Goal: Transaction & Acquisition: Purchase product/service

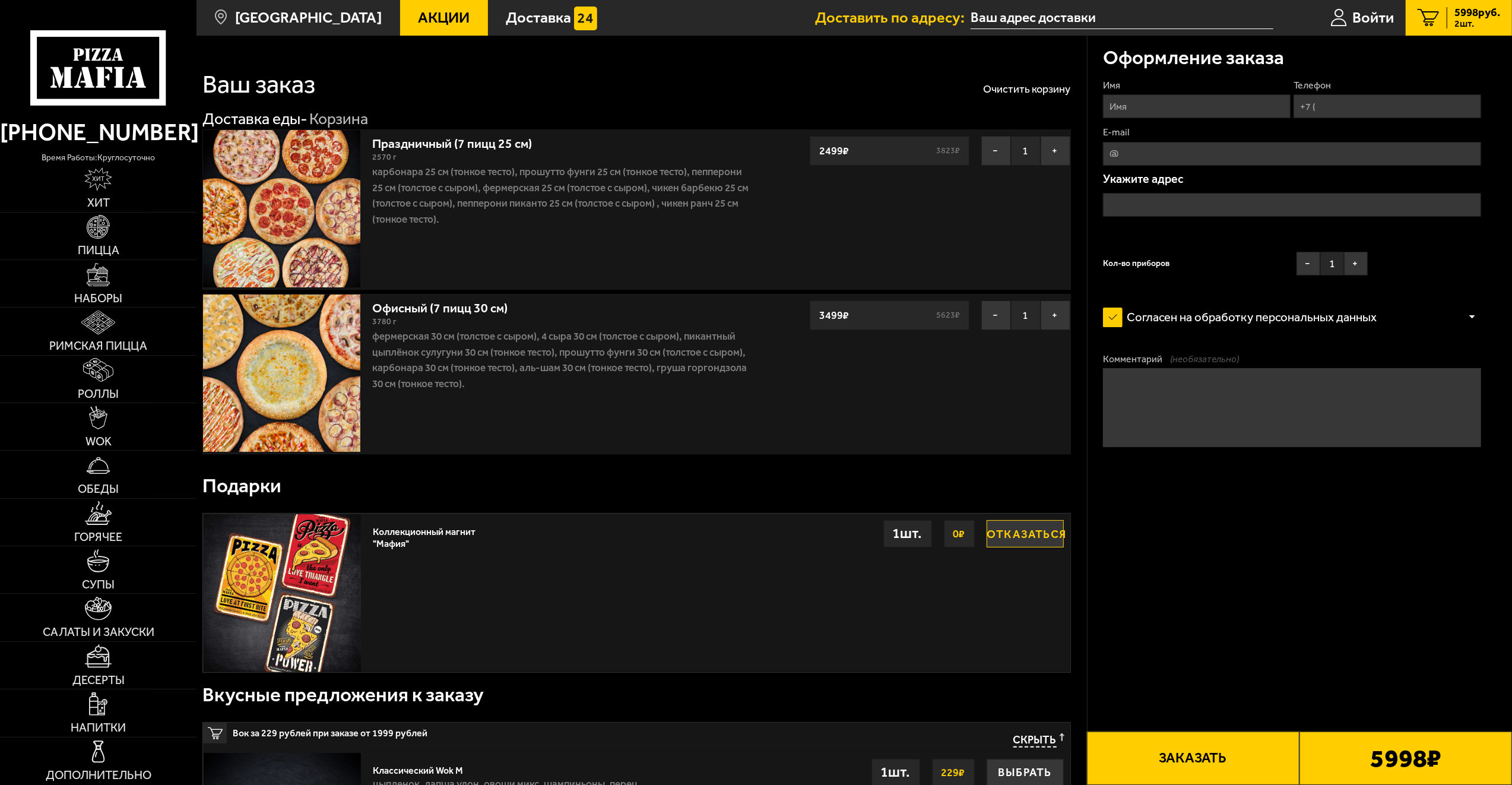
click at [1192, 114] on input "Имя" at bounding box center [1196, 106] width 187 height 24
type input "Эрика"
type input "[PHONE_NUMBER]"
type input "[EMAIL_ADDRESS][DOMAIN_NAME]"
click at [1214, 209] on input "text" at bounding box center [1291, 205] width 378 height 24
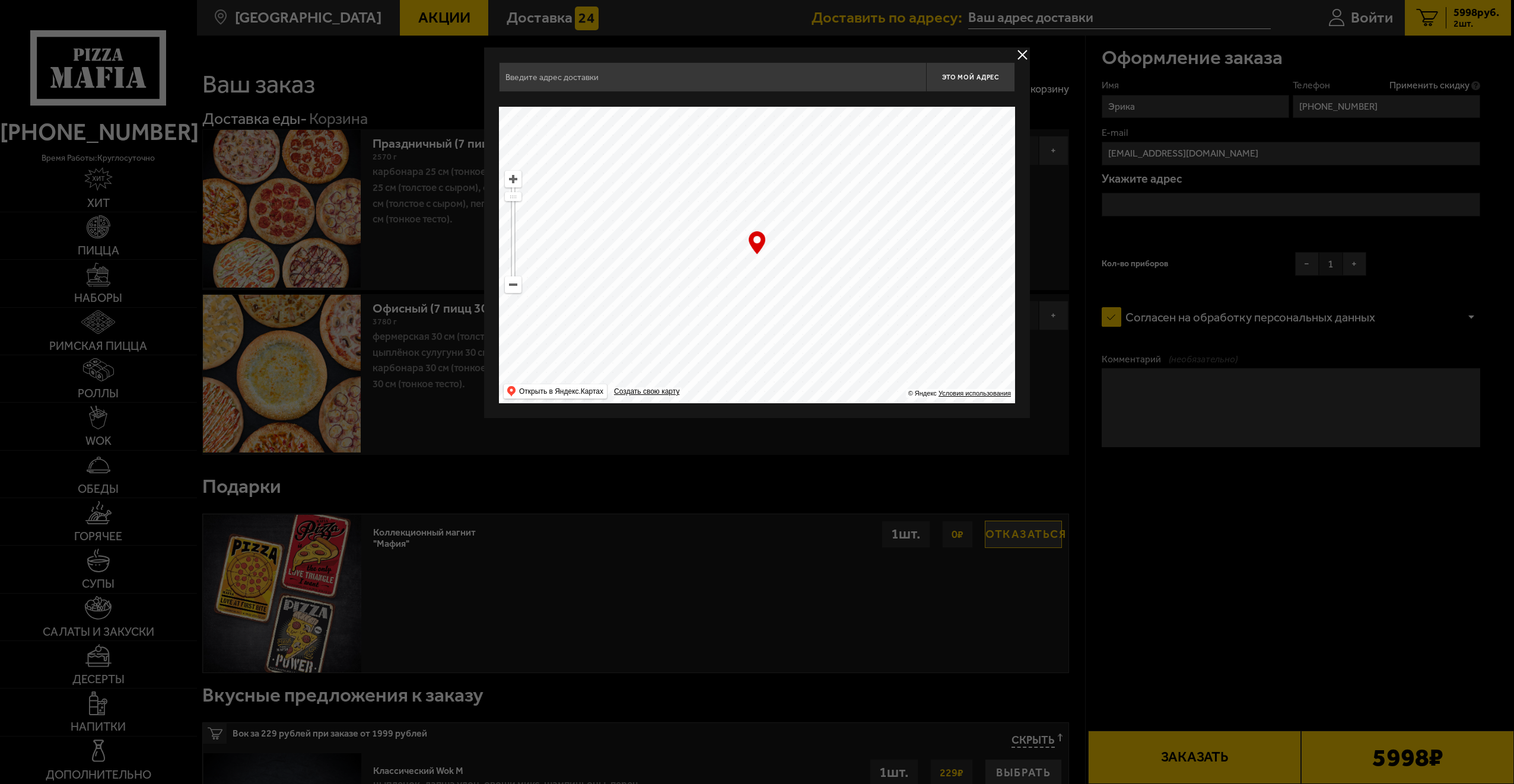
click at [1213, 208] on div at bounding box center [757, 392] width 1514 height 784
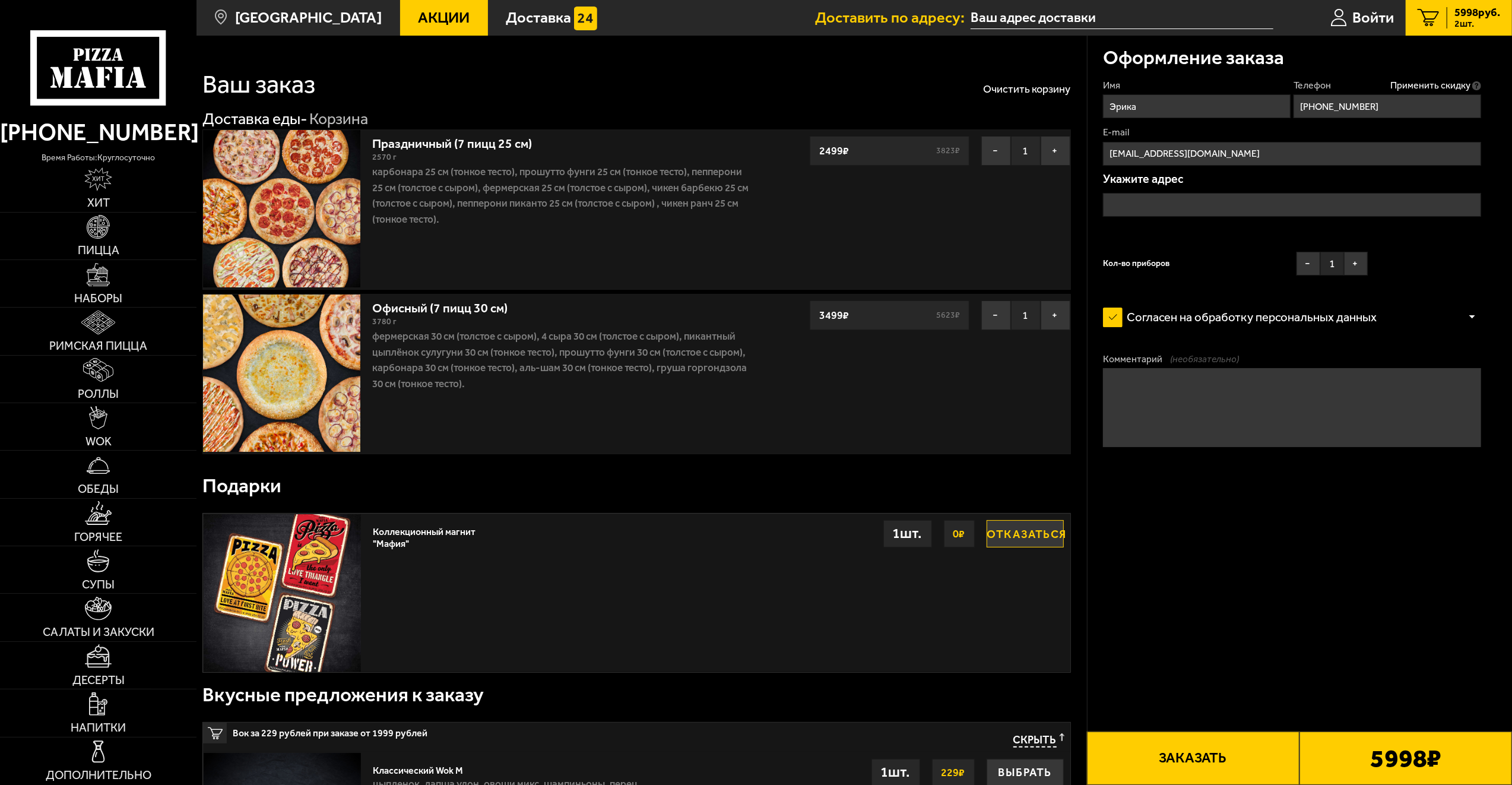
click at [1213, 207] on input "text" at bounding box center [1291, 205] width 378 height 24
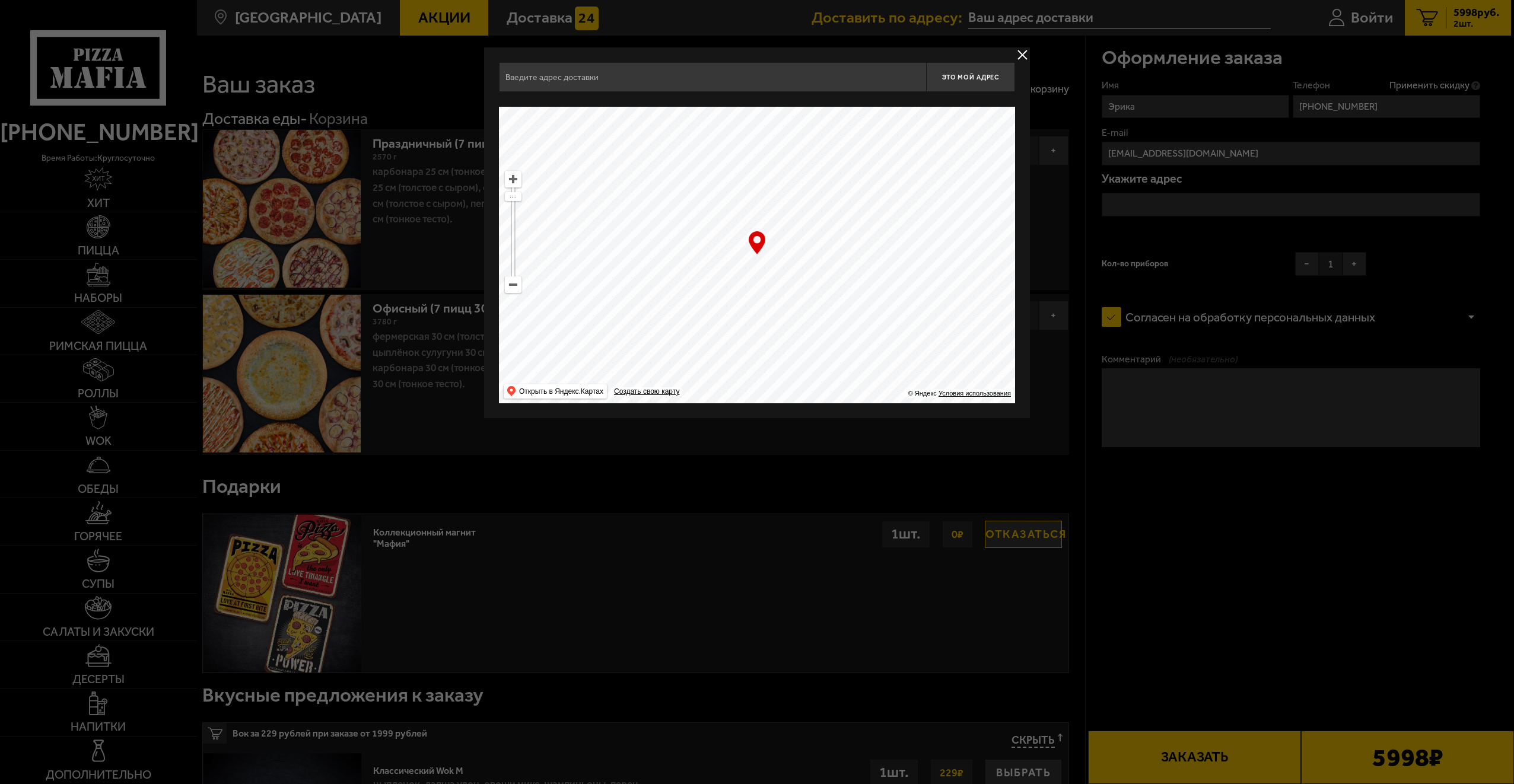
drag, startPoint x: 813, startPoint y: 252, endPoint x: 692, endPoint y: 202, distance: 130.9
click at [926, 298] on ymaps at bounding box center [756, 255] width 516 height 297
drag, startPoint x: 768, startPoint y: 268, endPoint x: 871, endPoint y: 329, distance: 119.7
click at [874, 332] on ymaps at bounding box center [756, 255] width 516 height 297
drag, startPoint x: 576, startPoint y: 221, endPoint x: 835, endPoint y: 320, distance: 277.3
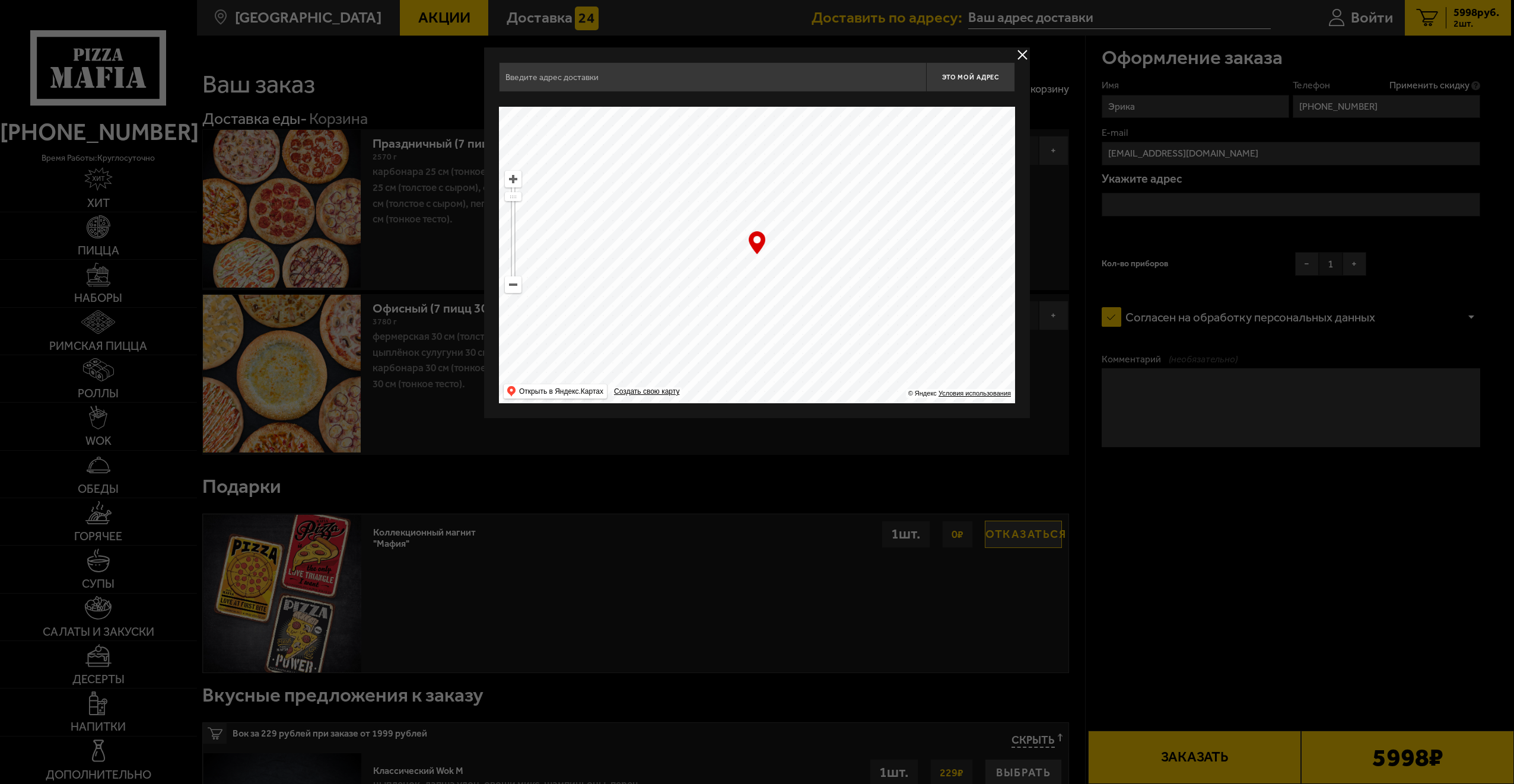
click at [837, 321] on ymaps at bounding box center [756, 255] width 516 height 297
drag, startPoint x: 746, startPoint y: 236, endPoint x: 894, endPoint y: 409, distance: 227.7
click at [894, 413] on div "Это мой адрес Найдите адрес перетащив карту … © Яндекс Условия использования От…" at bounding box center [757, 232] width 546 height 370
drag, startPoint x: 890, startPoint y: 293, endPoint x: 840, endPoint y: 282, distance: 51.2
click at [940, 322] on ymaps at bounding box center [756, 255] width 516 height 297
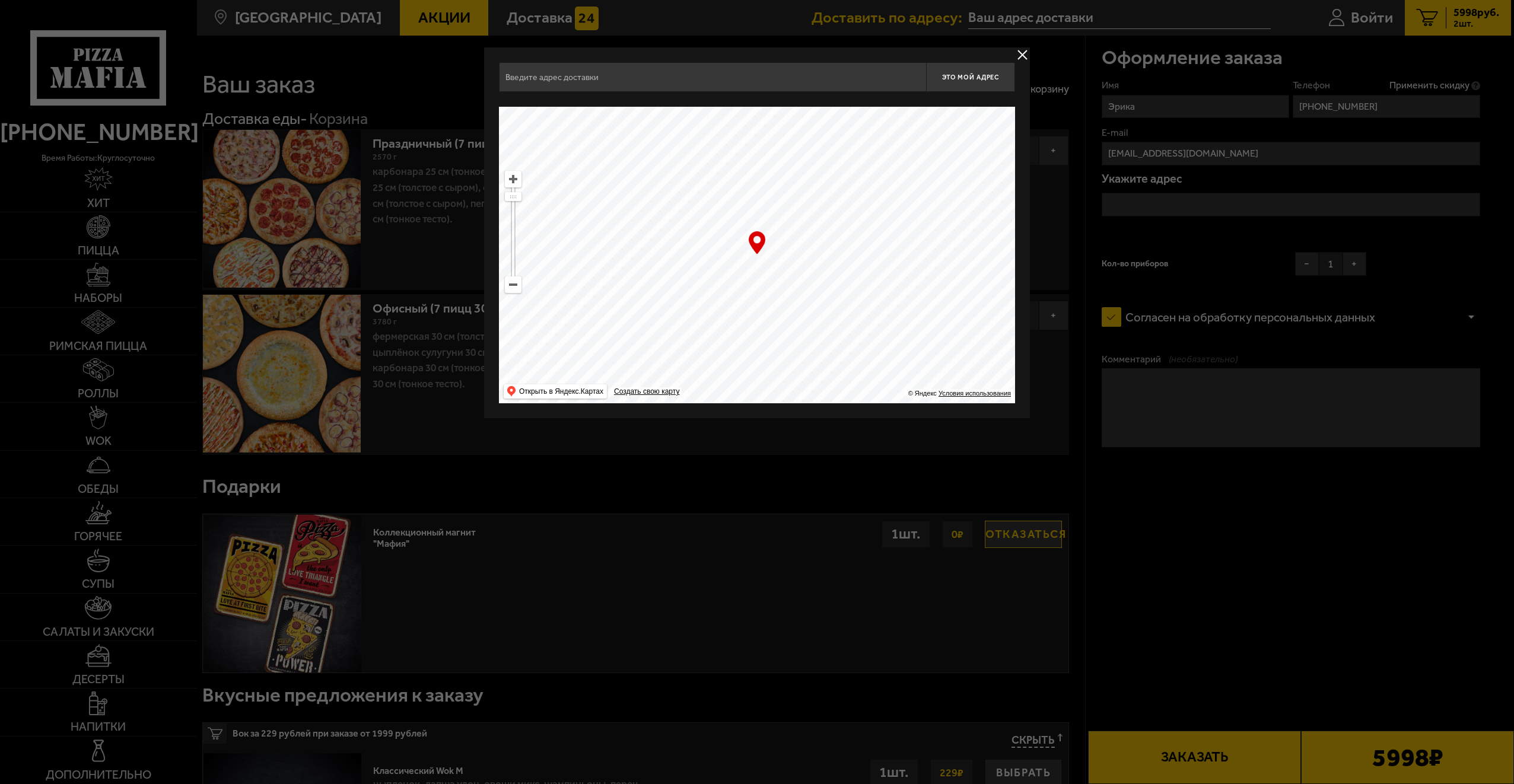
drag, startPoint x: 675, startPoint y: 183, endPoint x: 833, endPoint y: 405, distance: 272.5
click at [832, 405] on div "Это мой адрес Найдите адрес перетащив карту … © Яндекс Условия использования От…" at bounding box center [757, 232] width 546 height 370
drag, startPoint x: 689, startPoint y: 236, endPoint x: 763, endPoint y: 274, distance: 83.2
click at [763, 274] on ymaps at bounding box center [756, 255] width 516 height 297
drag, startPoint x: 724, startPoint y: 300, endPoint x: 760, endPoint y: 331, distance: 47.5
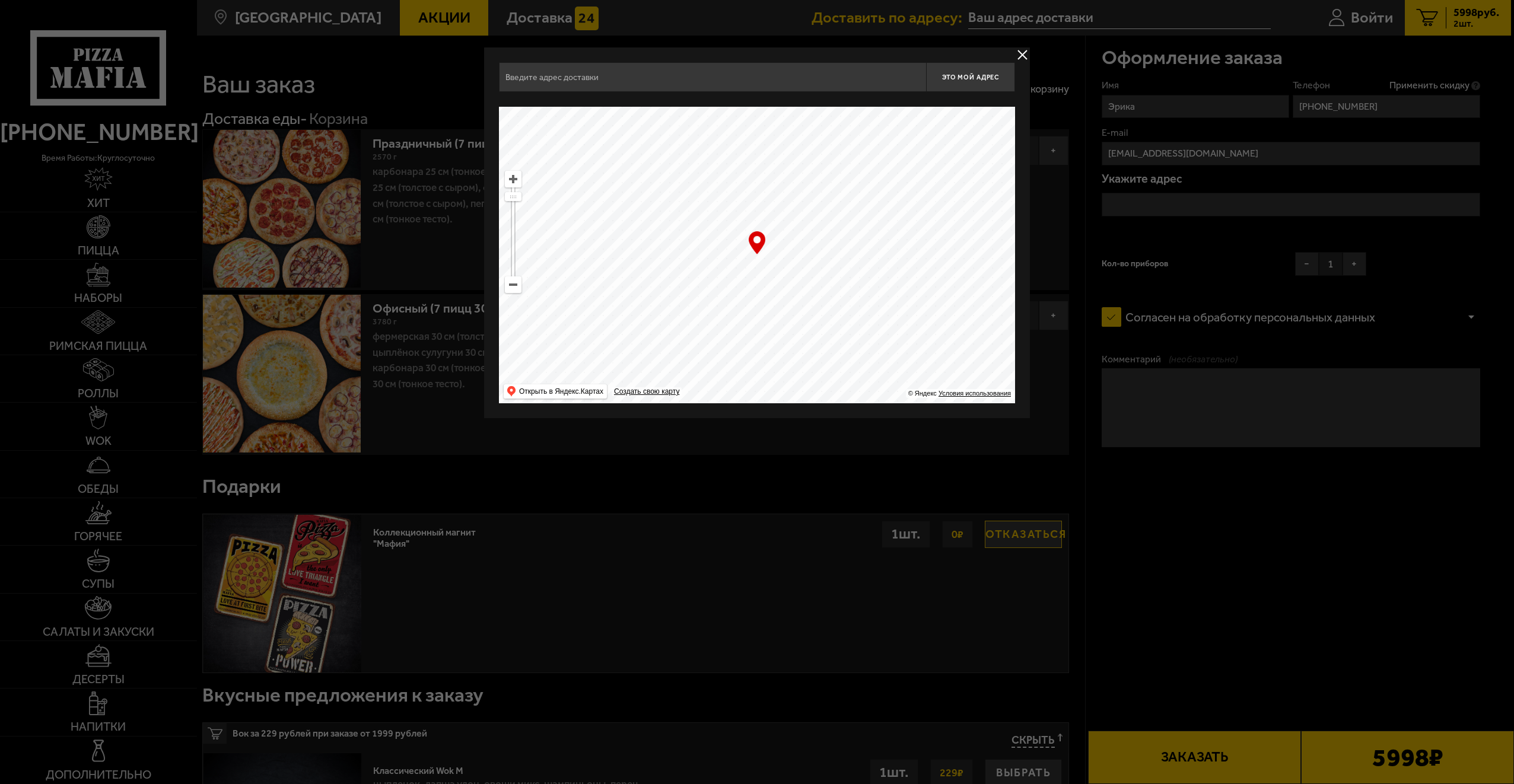
click at [758, 366] on ymaps at bounding box center [756, 255] width 516 height 297
drag, startPoint x: 745, startPoint y: 309, endPoint x: 746, endPoint y: 300, distance: 9.1
click at [745, 309] on ymaps at bounding box center [756, 255] width 516 height 297
drag, startPoint x: 656, startPoint y: 209, endPoint x: 739, endPoint y: 165, distance: 93.9
click at [739, 165] on ymaps at bounding box center [756, 255] width 516 height 297
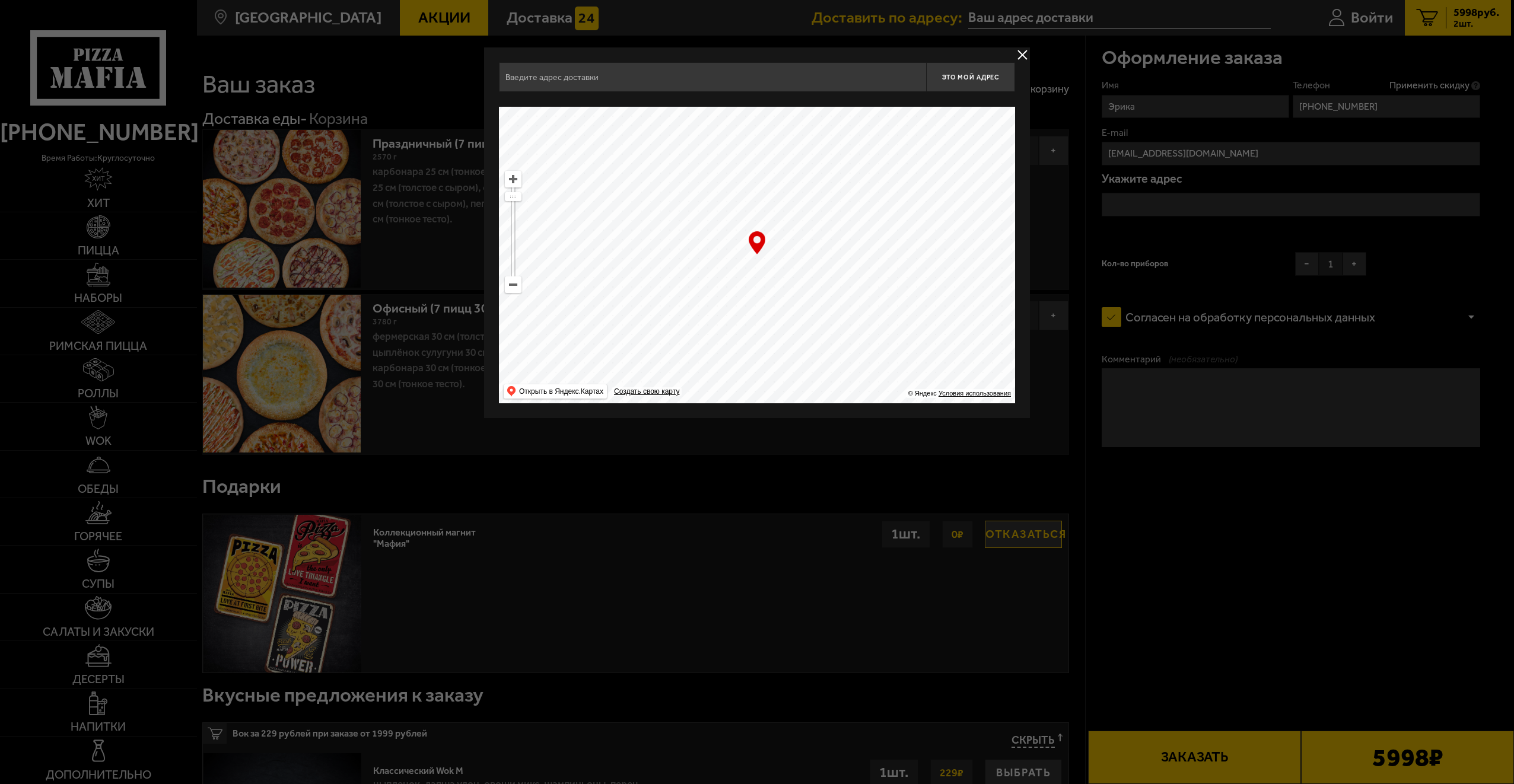
type input "[STREET_ADDRESS]"
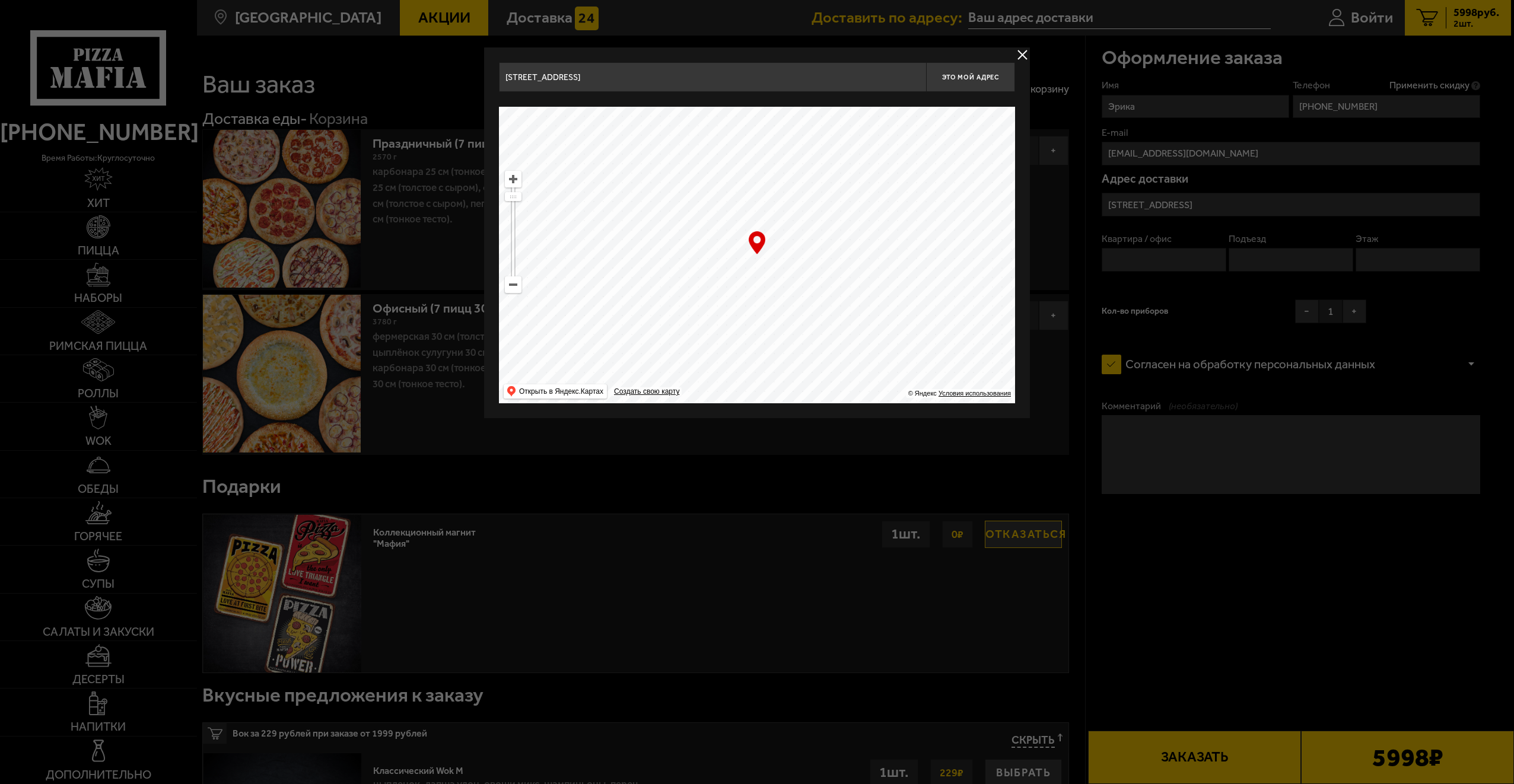
drag, startPoint x: 680, startPoint y: 199, endPoint x: 788, endPoint y: 298, distance: 146.5
click at [863, 374] on ymaps at bounding box center [756, 255] width 516 height 297
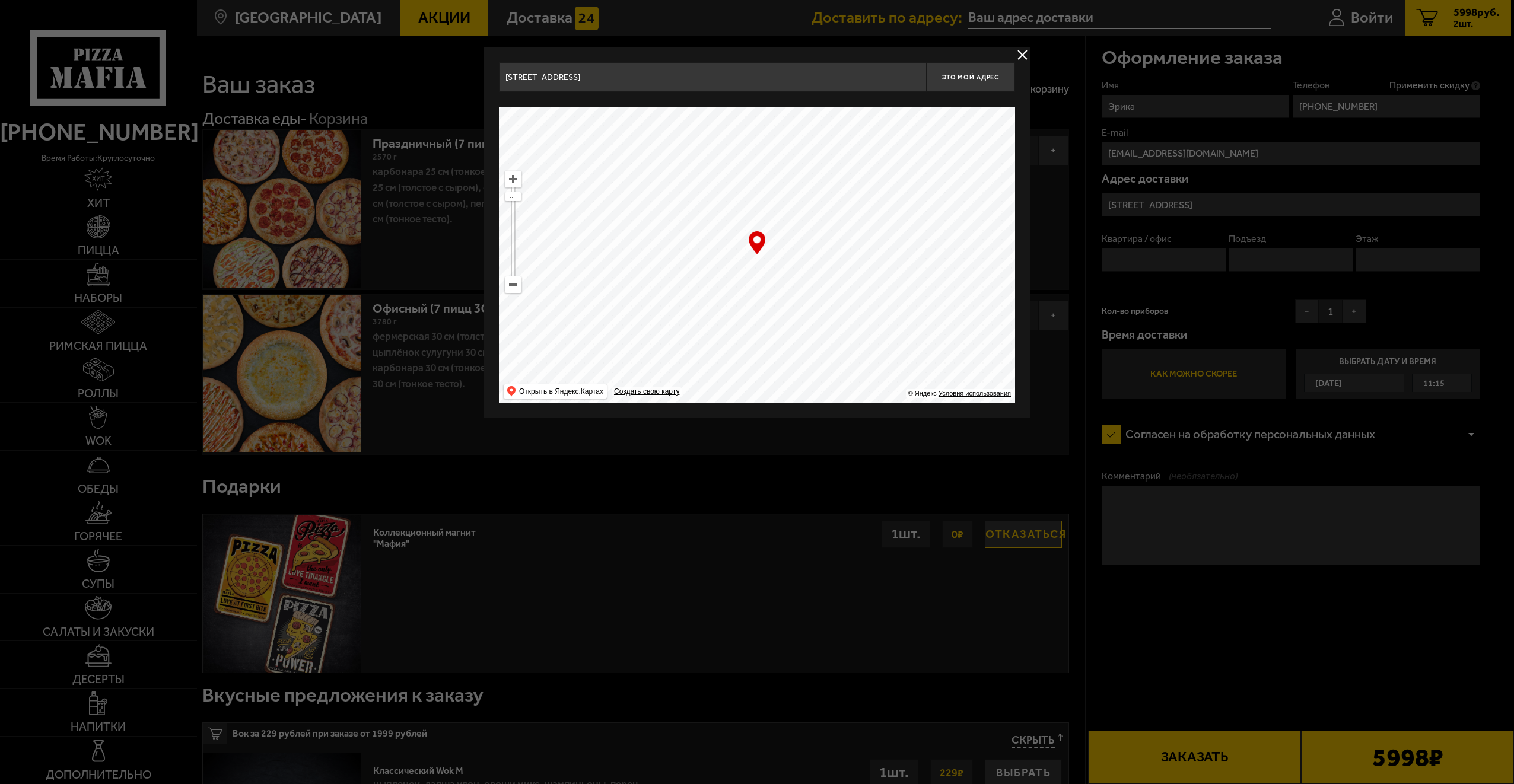
drag, startPoint x: 724, startPoint y: 269, endPoint x: 819, endPoint y: 303, distance: 100.9
click at [820, 303] on ymaps at bounding box center [756, 255] width 516 height 297
drag, startPoint x: 713, startPoint y: 206, endPoint x: 785, endPoint y: 313, distance: 129.0
click at [785, 313] on ymaps at bounding box center [756, 255] width 516 height 297
drag, startPoint x: 689, startPoint y: 246, endPoint x: 730, endPoint y: 273, distance: 49.1
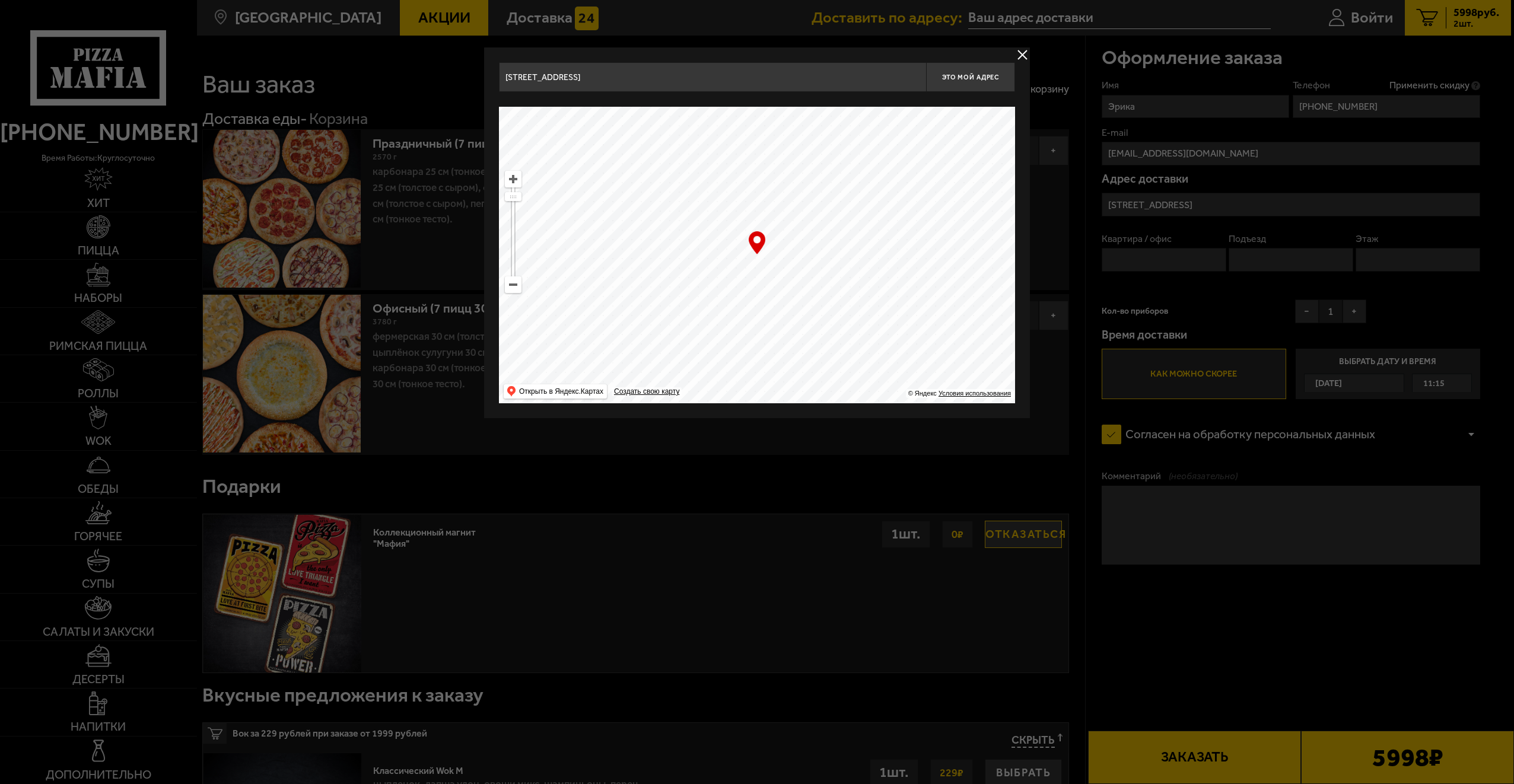
click at [760, 360] on ymaps at bounding box center [756, 255] width 516 height 297
drag, startPoint x: 722, startPoint y: 266, endPoint x: 821, endPoint y: 235, distance: 103.7
click at [821, 235] on ymaps at bounding box center [756, 255] width 516 height 297
type input "[STREET_ADDRESS]"
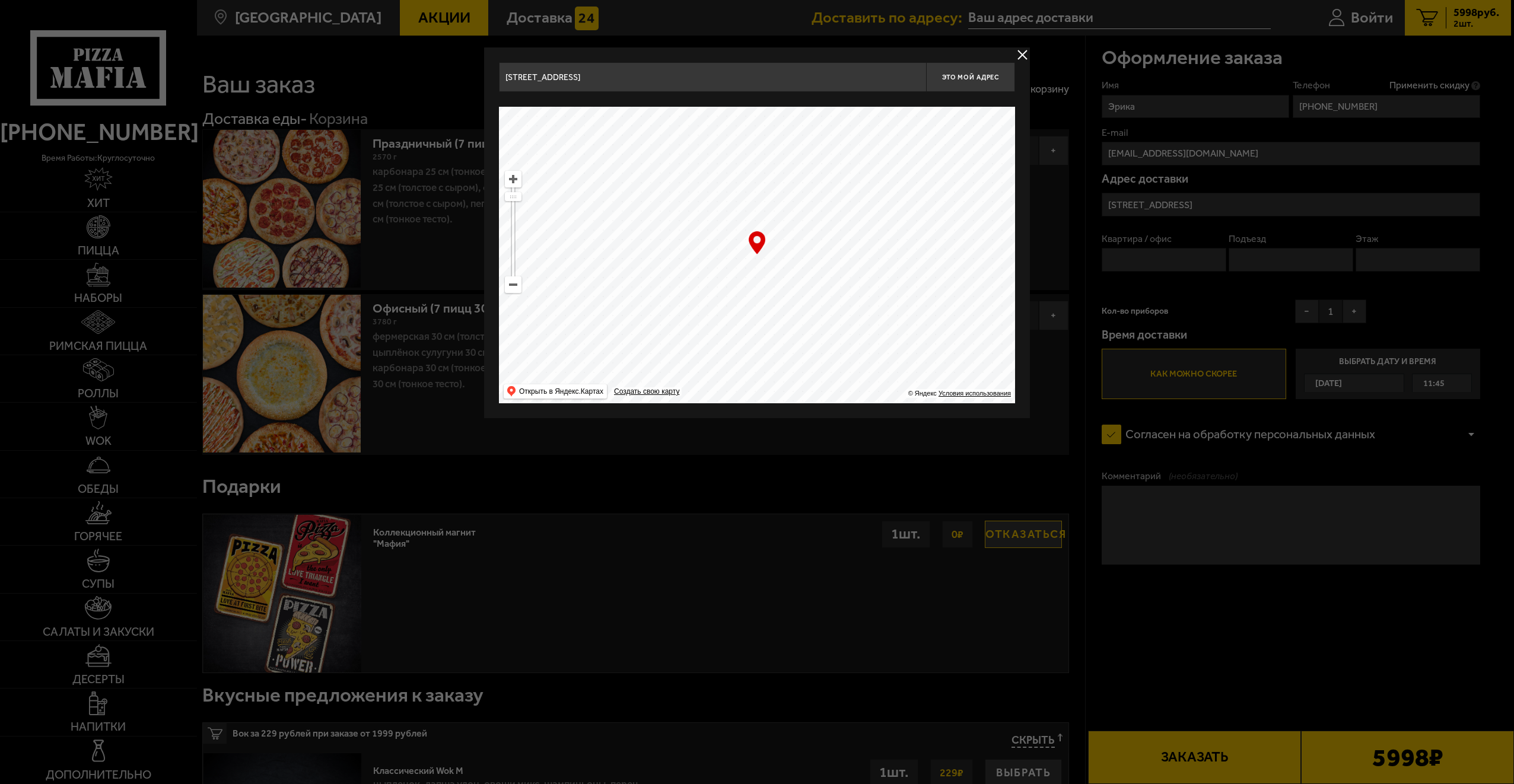
drag, startPoint x: 718, startPoint y: 252, endPoint x: 777, endPoint y: 232, distance: 62.3
click at [778, 233] on ymaps at bounding box center [756, 255] width 516 height 297
drag, startPoint x: 788, startPoint y: 255, endPoint x: 872, endPoint y: 354, distance: 129.8
click at [872, 354] on ymaps at bounding box center [756, 255] width 516 height 297
drag, startPoint x: 685, startPoint y: 254, endPoint x: 820, endPoint y: 220, distance: 139.2
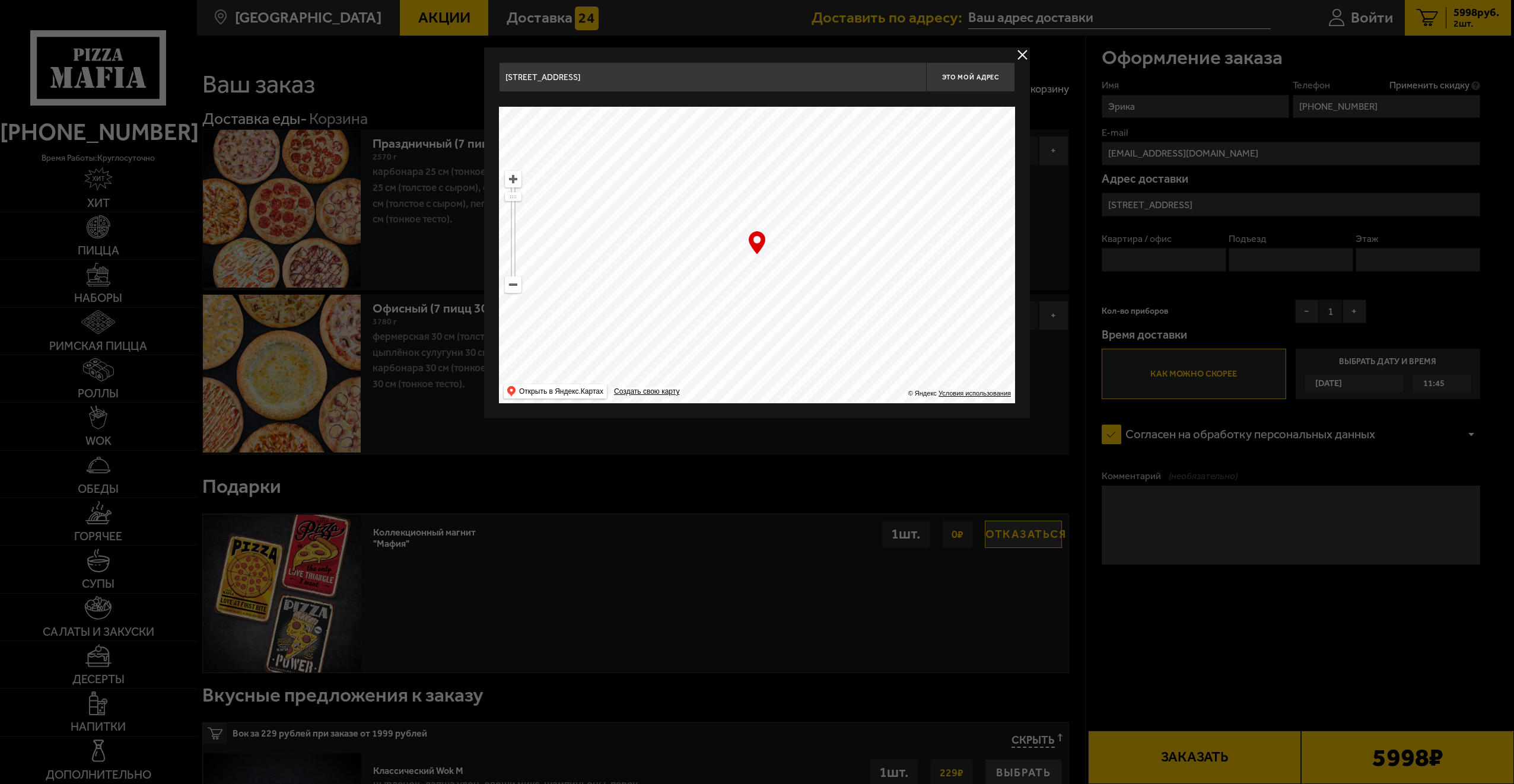
click at [820, 220] on ymaps at bounding box center [756, 255] width 516 height 297
drag, startPoint x: 675, startPoint y: 240, endPoint x: 719, endPoint y: 334, distance: 103.8
click at [719, 335] on ymaps at bounding box center [756, 255] width 516 height 297
drag, startPoint x: 724, startPoint y: 291, endPoint x: 738, endPoint y: 301, distance: 17.2
click at [738, 301] on ymaps at bounding box center [756, 255] width 516 height 297
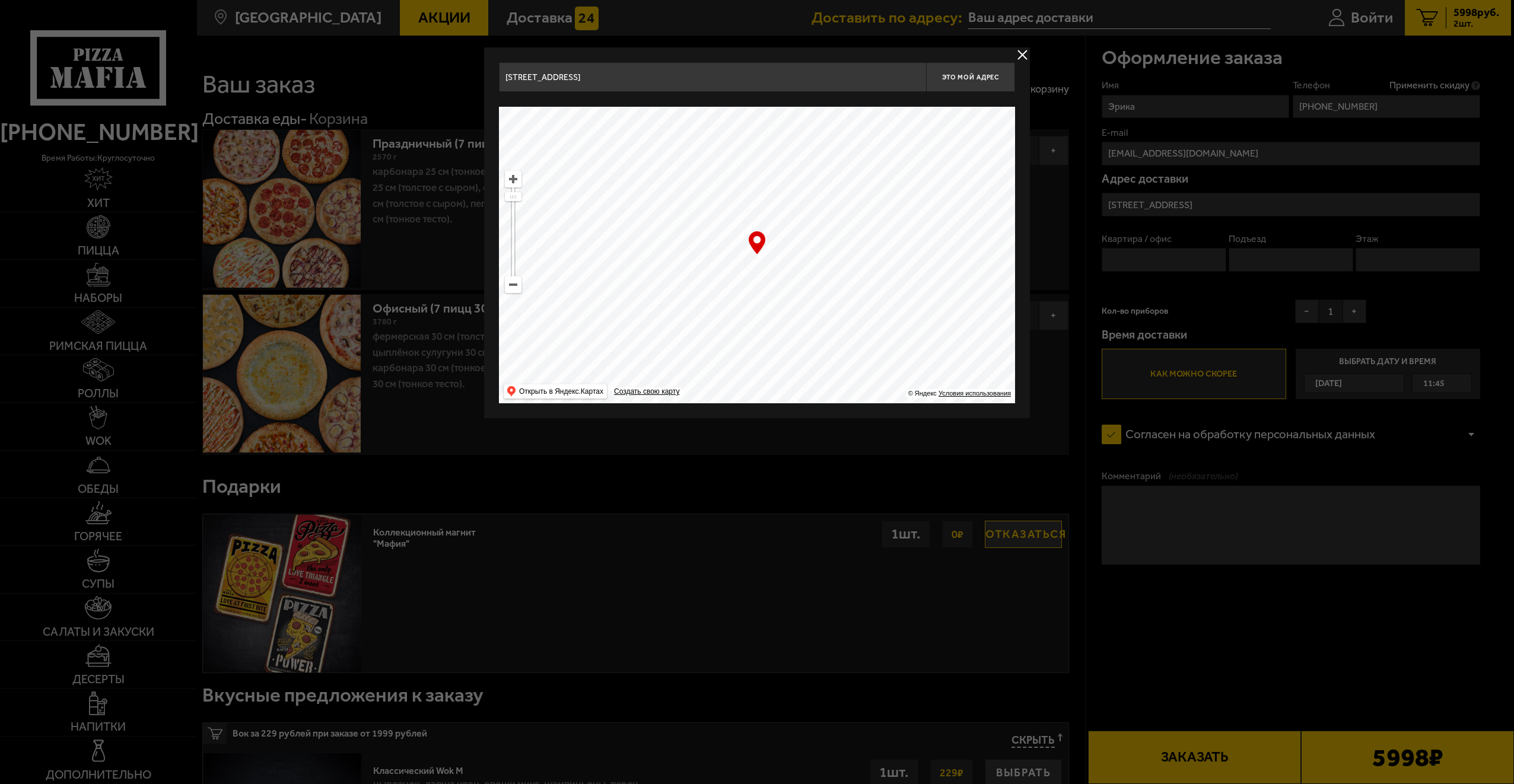
drag, startPoint x: 736, startPoint y: 295, endPoint x: 749, endPoint y: 307, distance: 17.7
click at [749, 307] on ymaps at bounding box center [756, 255] width 516 height 297
type input "[STREET_ADDRESS]"
drag, startPoint x: 799, startPoint y: 322, endPoint x: 715, endPoint y: 260, distance: 104.4
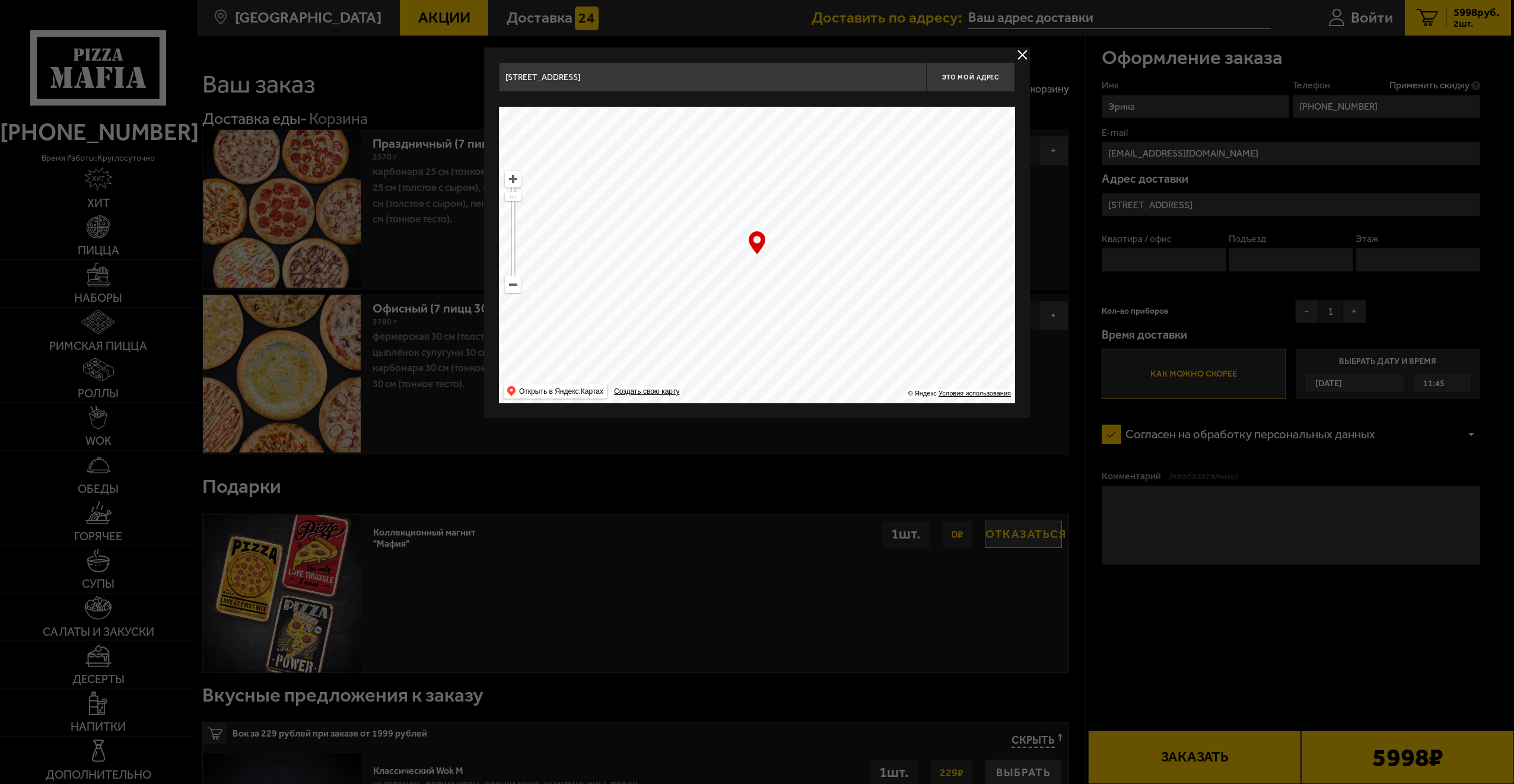
click at [715, 260] on ymaps at bounding box center [756, 255] width 516 height 297
drag, startPoint x: 805, startPoint y: 315, endPoint x: 792, endPoint y: 292, distance: 26.4
click at [792, 292] on ymaps at bounding box center [756, 255] width 516 height 297
click at [966, 78] on span "Это мой адрес" at bounding box center [971, 78] width 57 height 8
type input "[STREET_ADDRESS]"
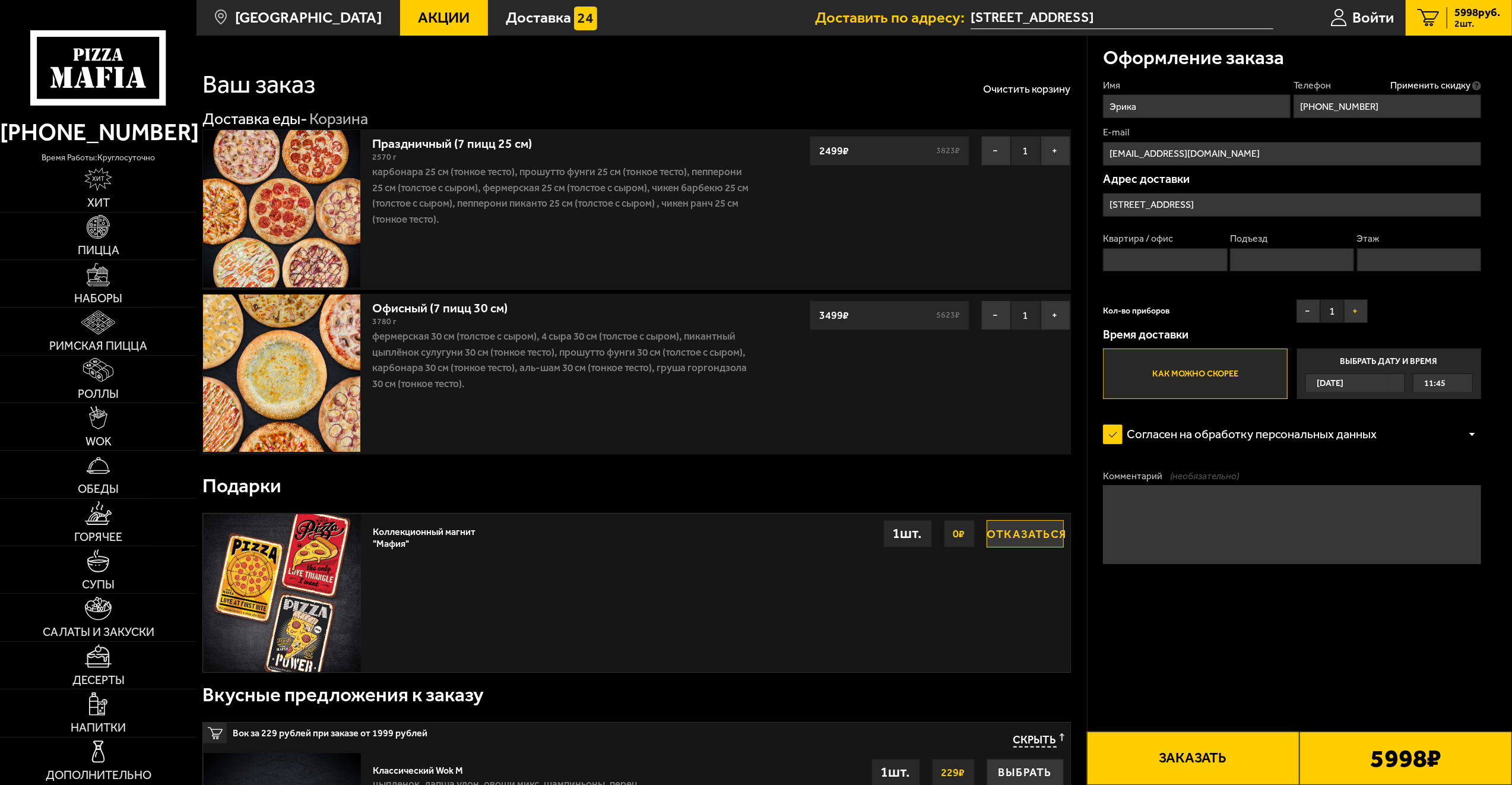
click at [1355, 310] on button "+" at bounding box center [1356, 311] width 24 height 24
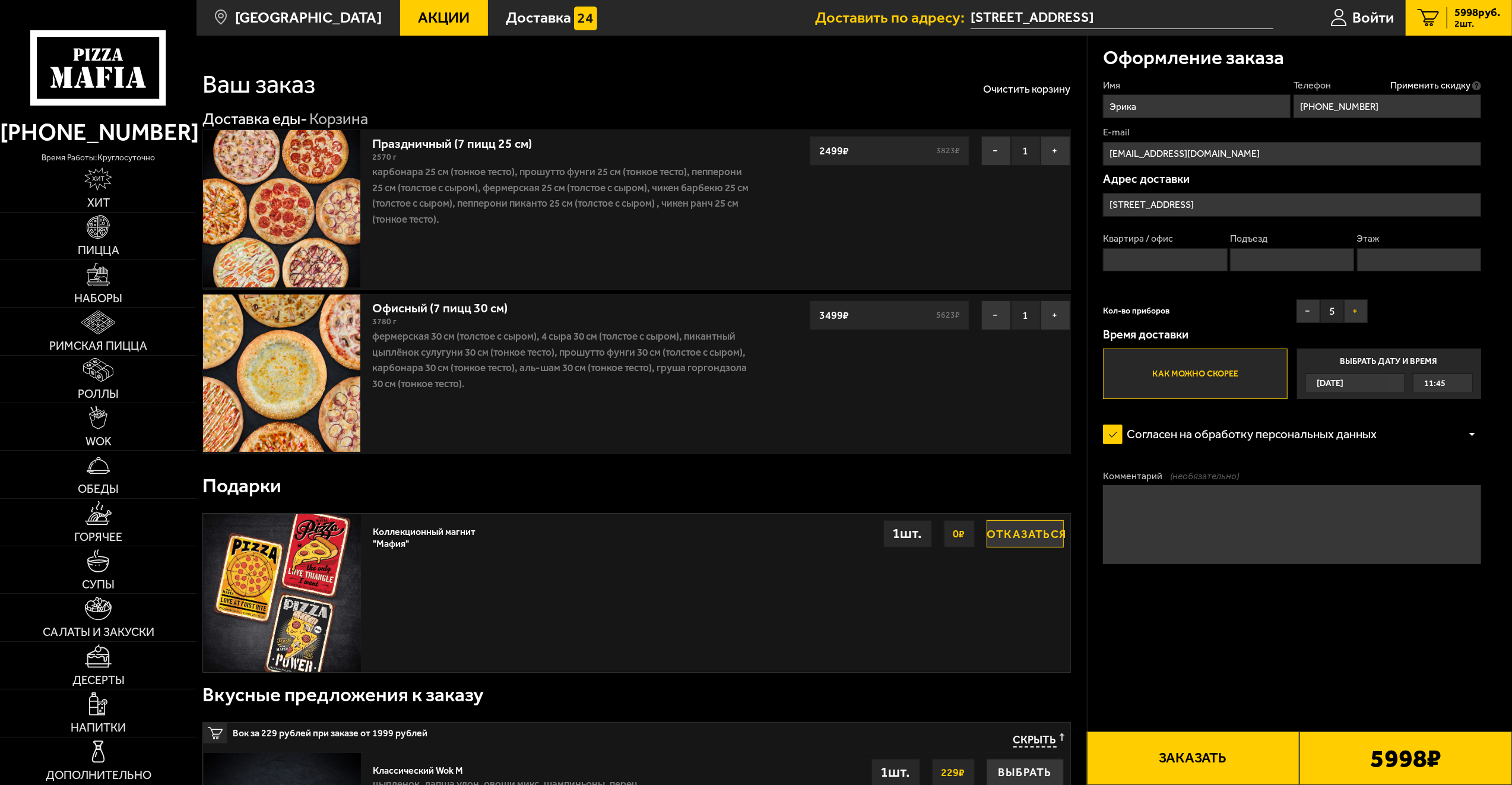
click at [1355, 310] on button "+" at bounding box center [1356, 311] width 24 height 24
click at [1269, 380] on label "Как можно скорее" at bounding box center [1194, 374] width 184 height 51
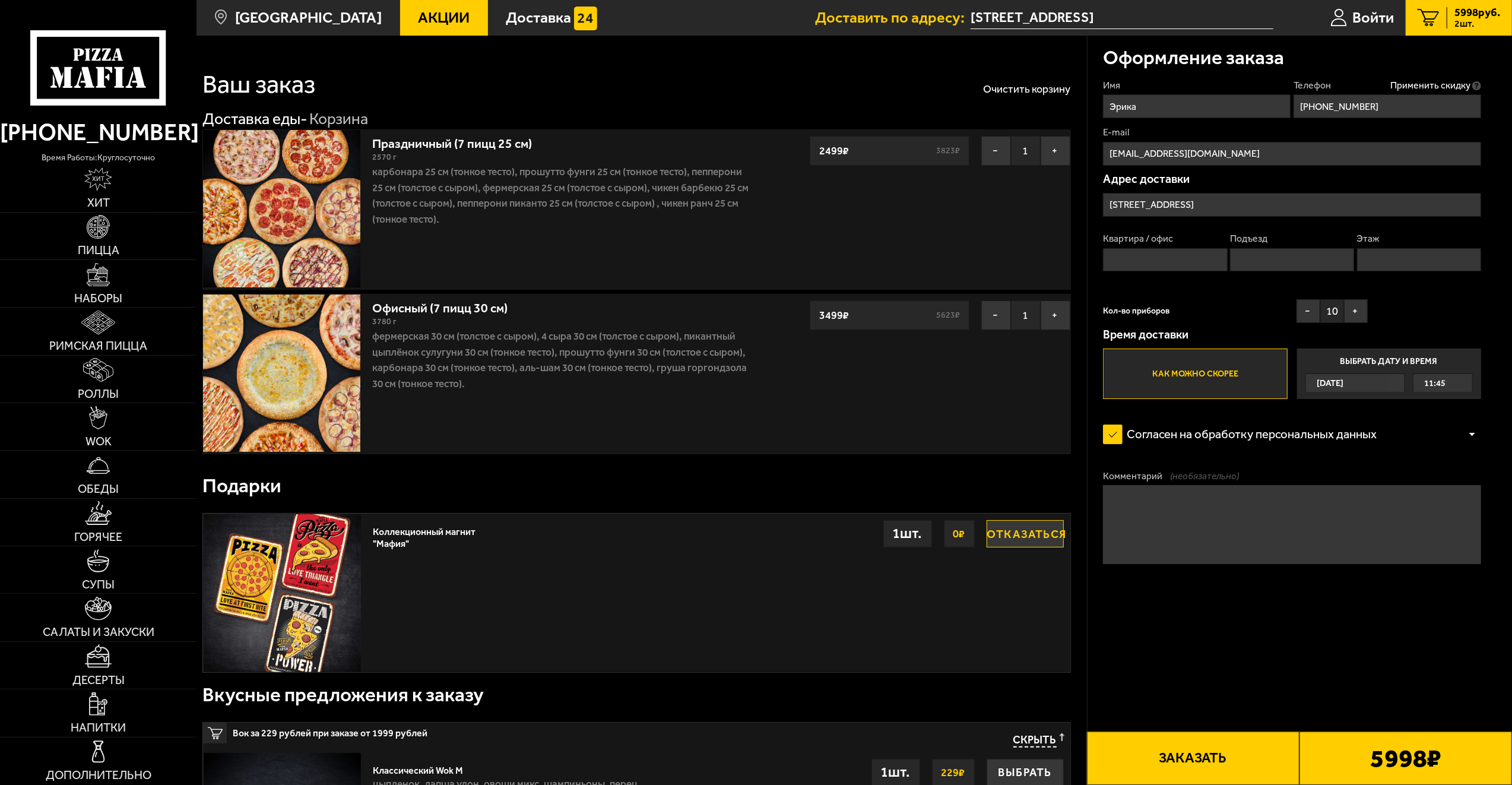
click at [0, 0] on input "Как можно скорее" at bounding box center [0, 0] width 0 height 0
click at [1238, 761] on button "Заказать" at bounding box center [1193, 758] width 213 height 53
click at [1179, 265] on input "Квартира / офис" at bounding box center [1165, 260] width 124 height 24
click at [1241, 519] on textarea "Комментарий (необязательно)" at bounding box center [1291, 524] width 378 height 79
type textarea "G"
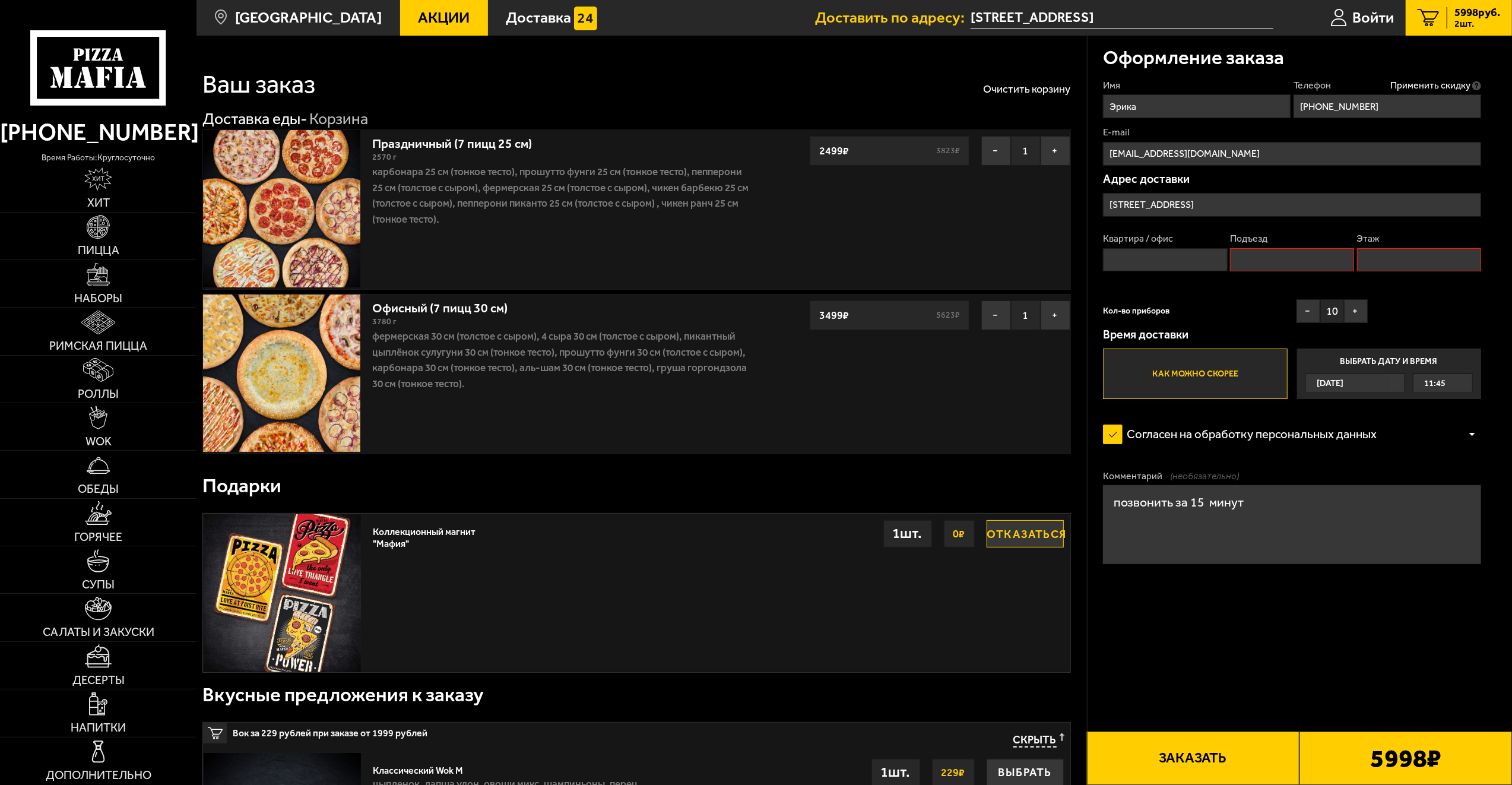
type textarea "позвонить за 15 минут"
click at [1196, 259] on input "Квартира / офис" at bounding box center [1165, 260] width 124 height 24
type input "1"
click at [1262, 254] on input "Подъезд" at bounding box center [1291, 260] width 124 height 24
type input "1"
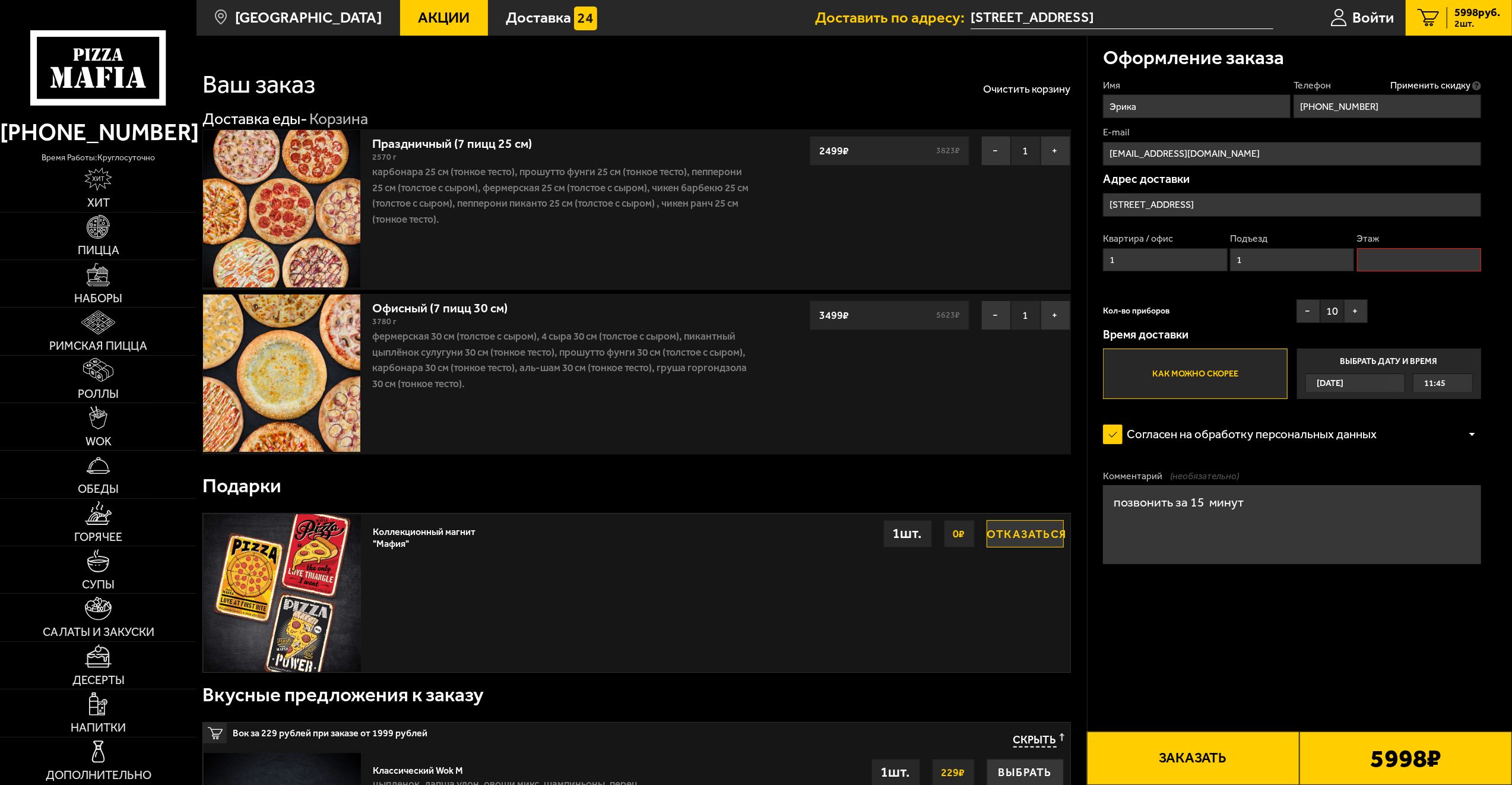
click at [1384, 257] on input "Этаж" at bounding box center [1418, 260] width 124 height 24
type input "1"
click at [1234, 767] on button "Заказать" at bounding box center [1193, 758] width 213 height 53
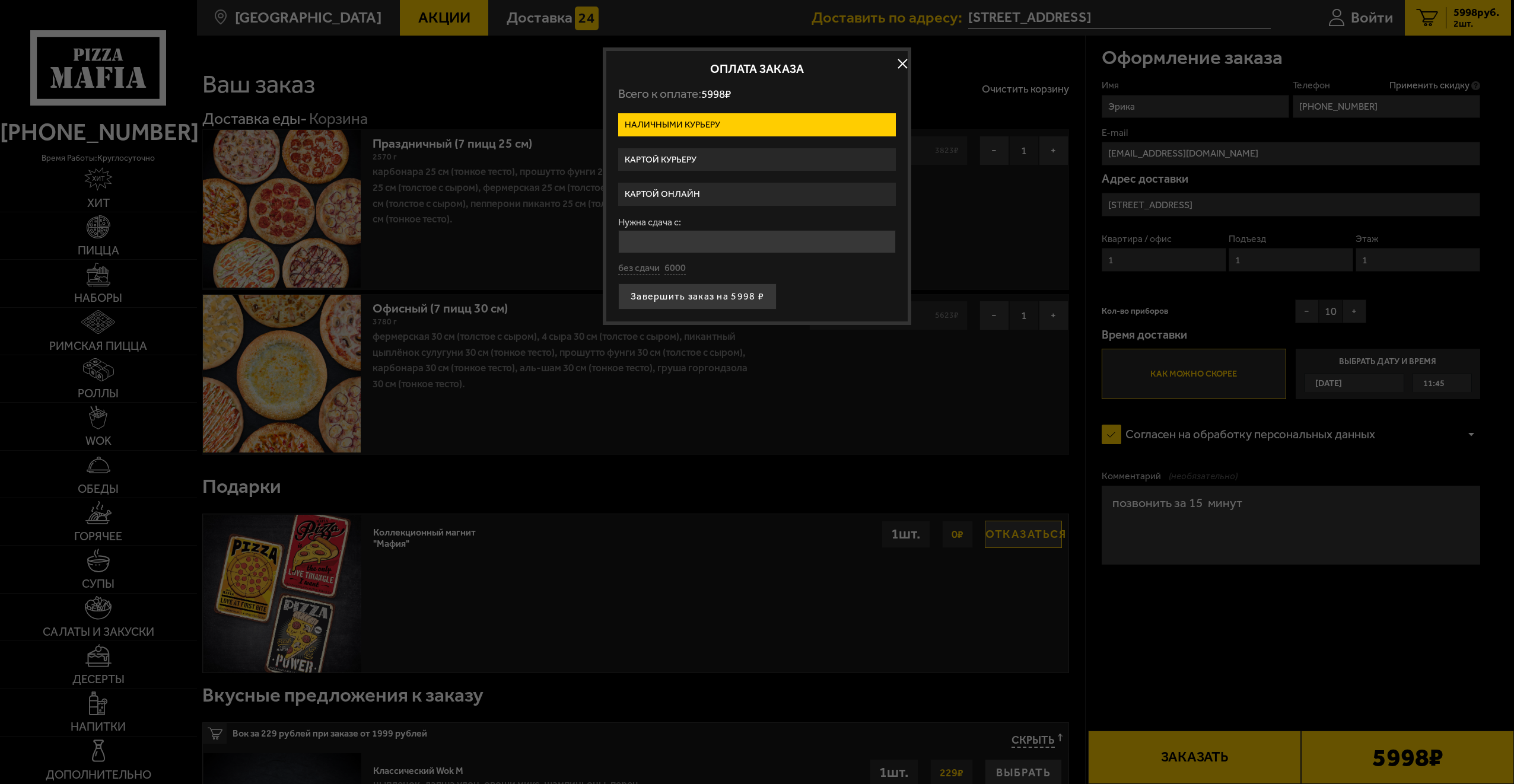
click at [728, 122] on label "Наличными курьеру" at bounding box center [757, 125] width 278 height 23
click at [0, 0] on input "Наличными курьеру" at bounding box center [0, 0] width 0 height 0
click at [709, 190] on label "Картой онлайн" at bounding box center [757, 194] width 278 height 23
click at [0, 0] on input "Картой онлайн" at bounding box center [0, 0] width 0 height 0
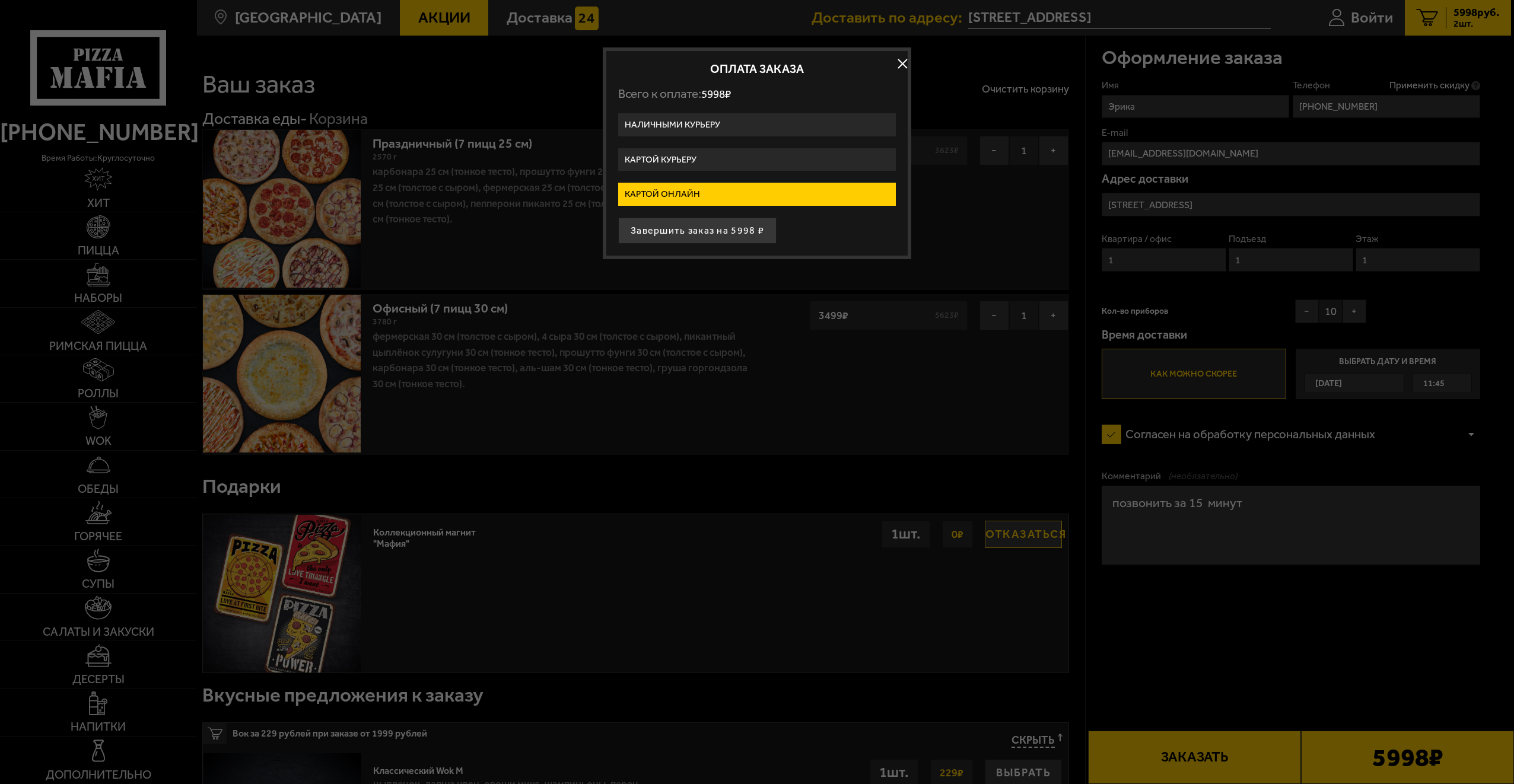
click at [732, 226] on button "Завершить заказ на 5998 ₽" at bounding box center [697, 230] width 159 height 26
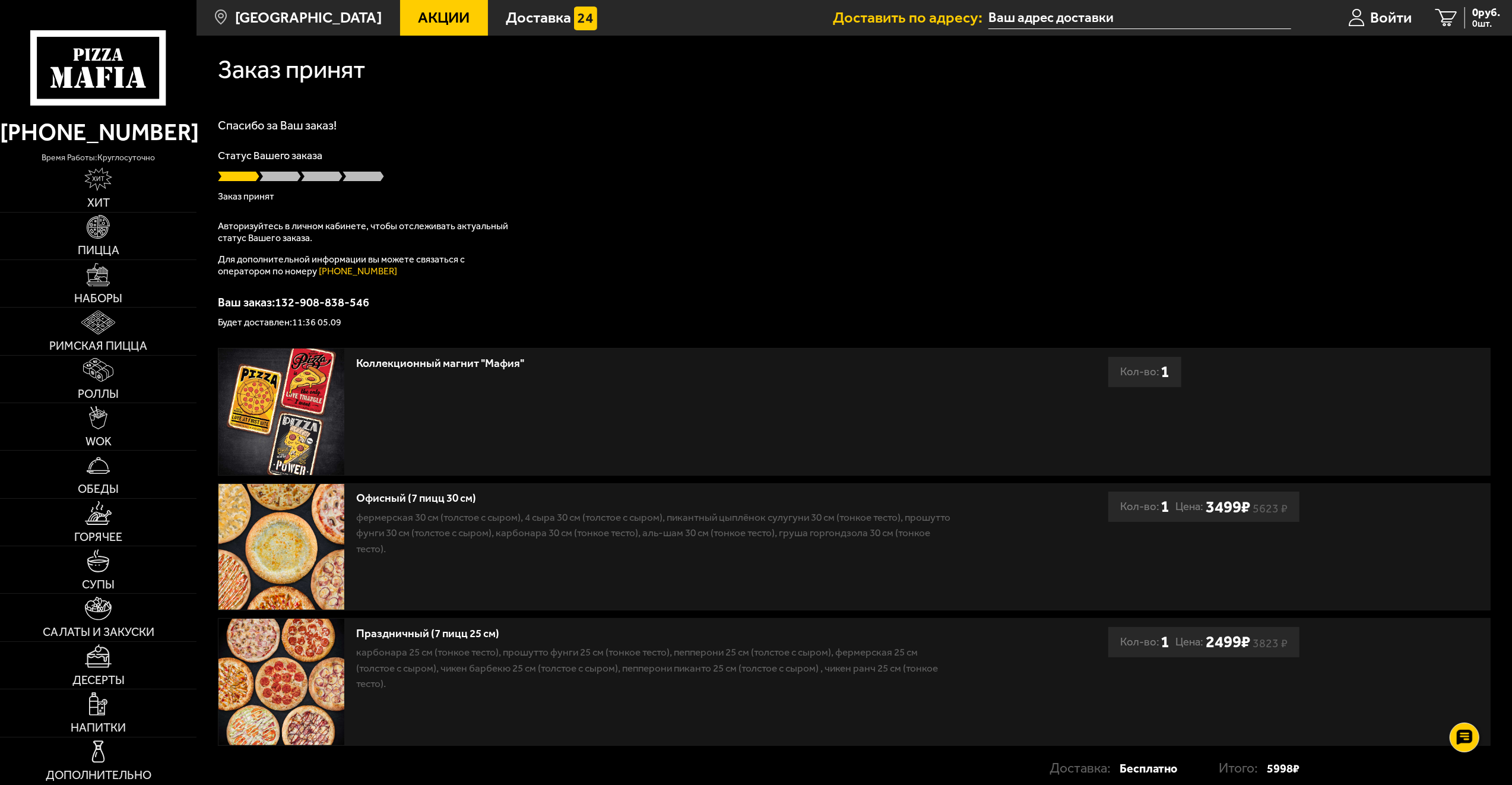
click at [719, 197] on p "Заказ принят" at bounding box center [854, 197] width 1273 height 9
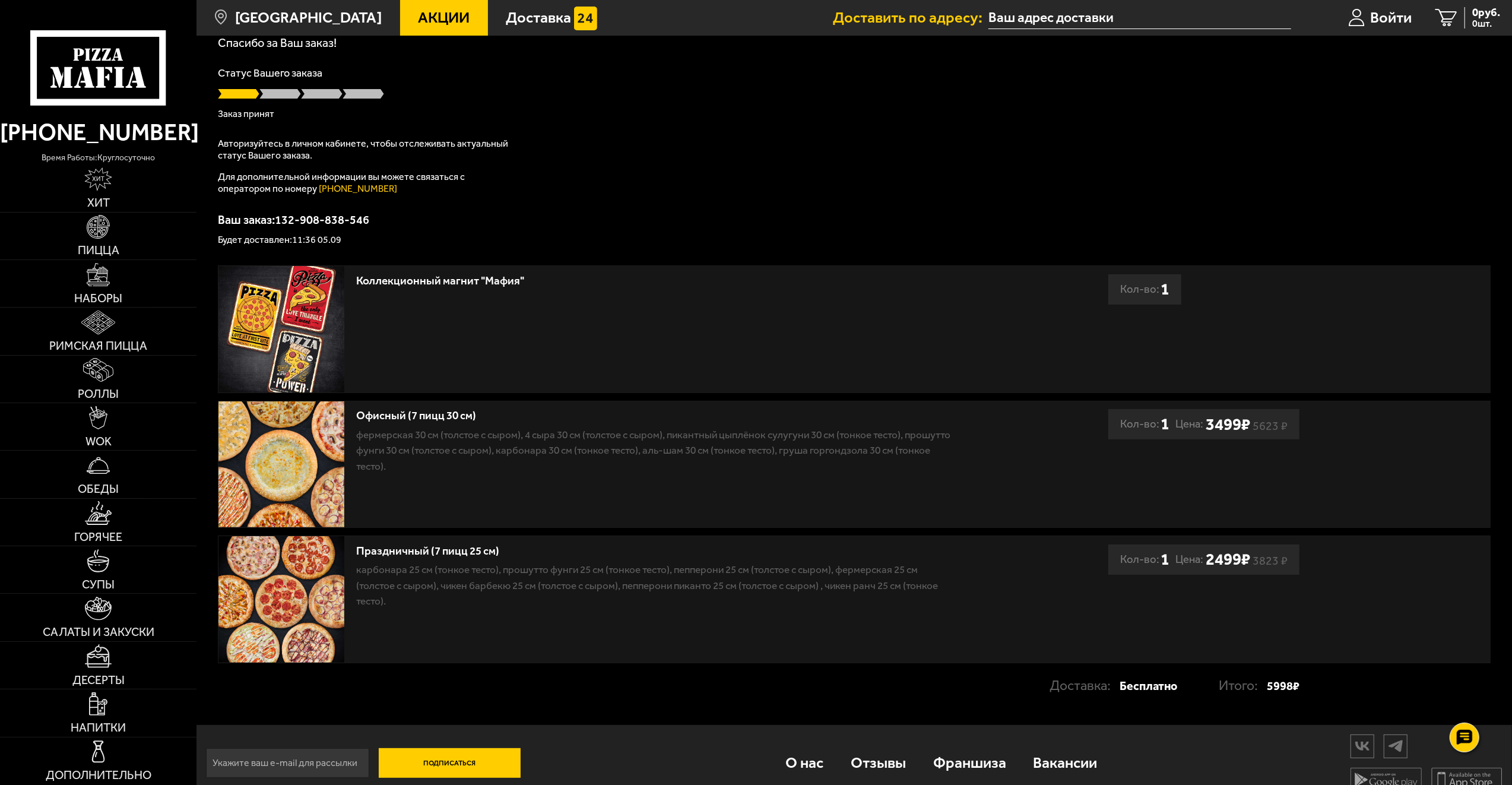
scroll to position [99, 0]
